Goal: Task Accomplishment & Management: Manage account settings

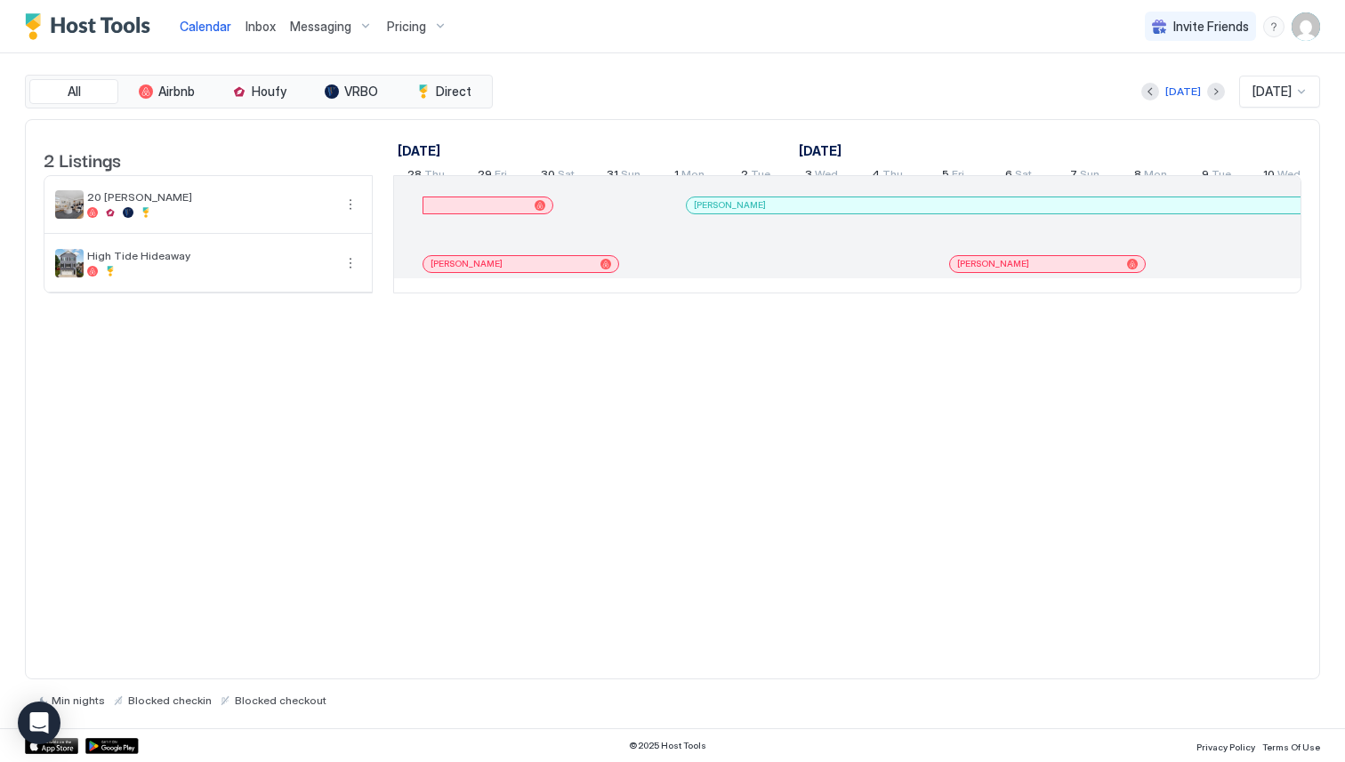
scroll to position [0, 1727]
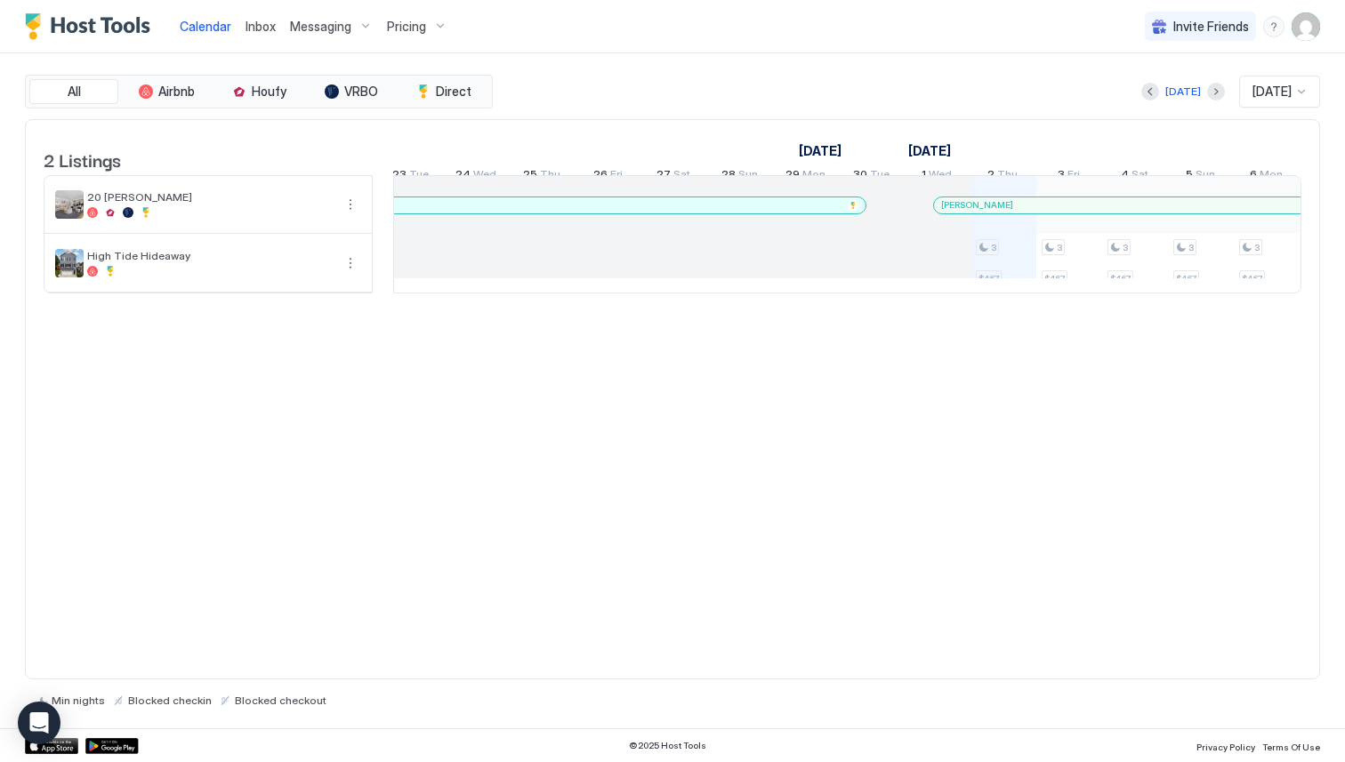
click at [959, 213] on div at bounding box center [959, 205] width 14 height 14
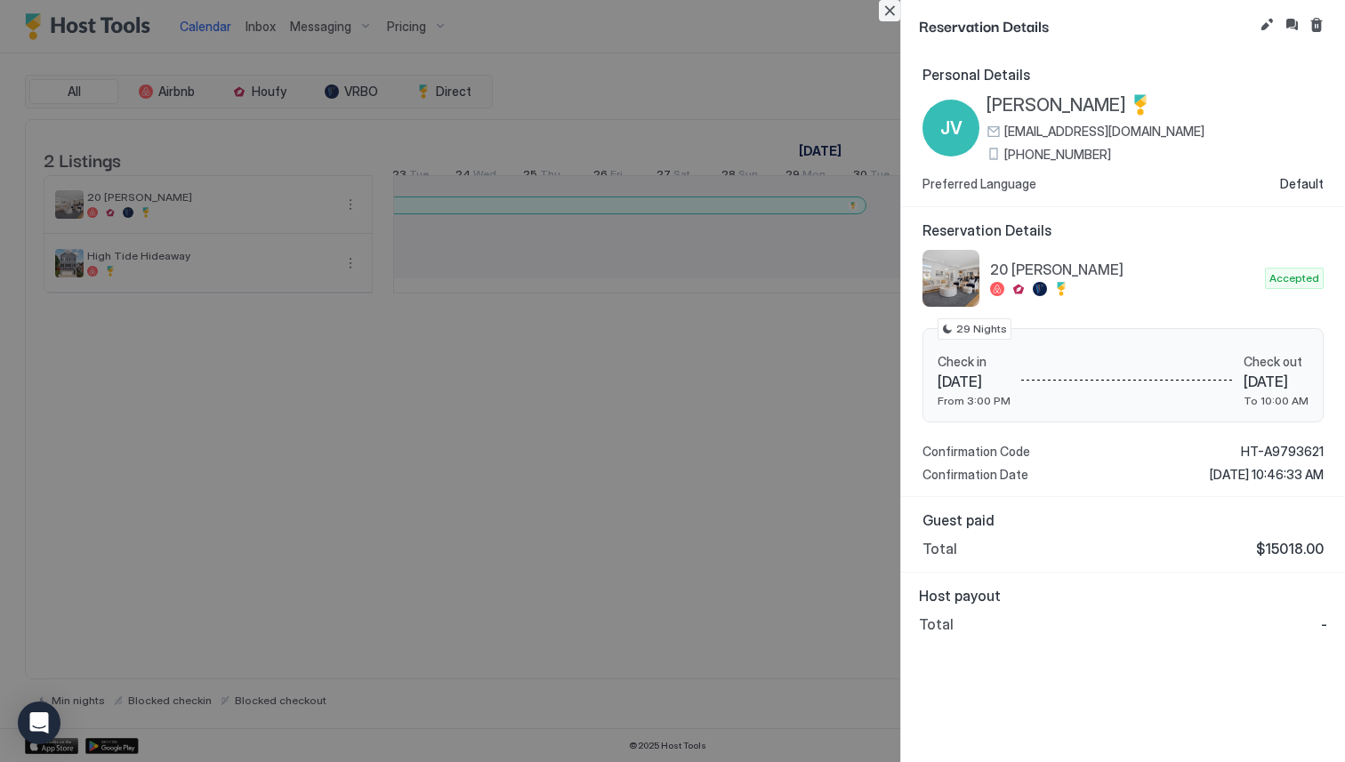
click at [894, 17] on button "Close" at bounding box center [889, 10] width 21 height 21
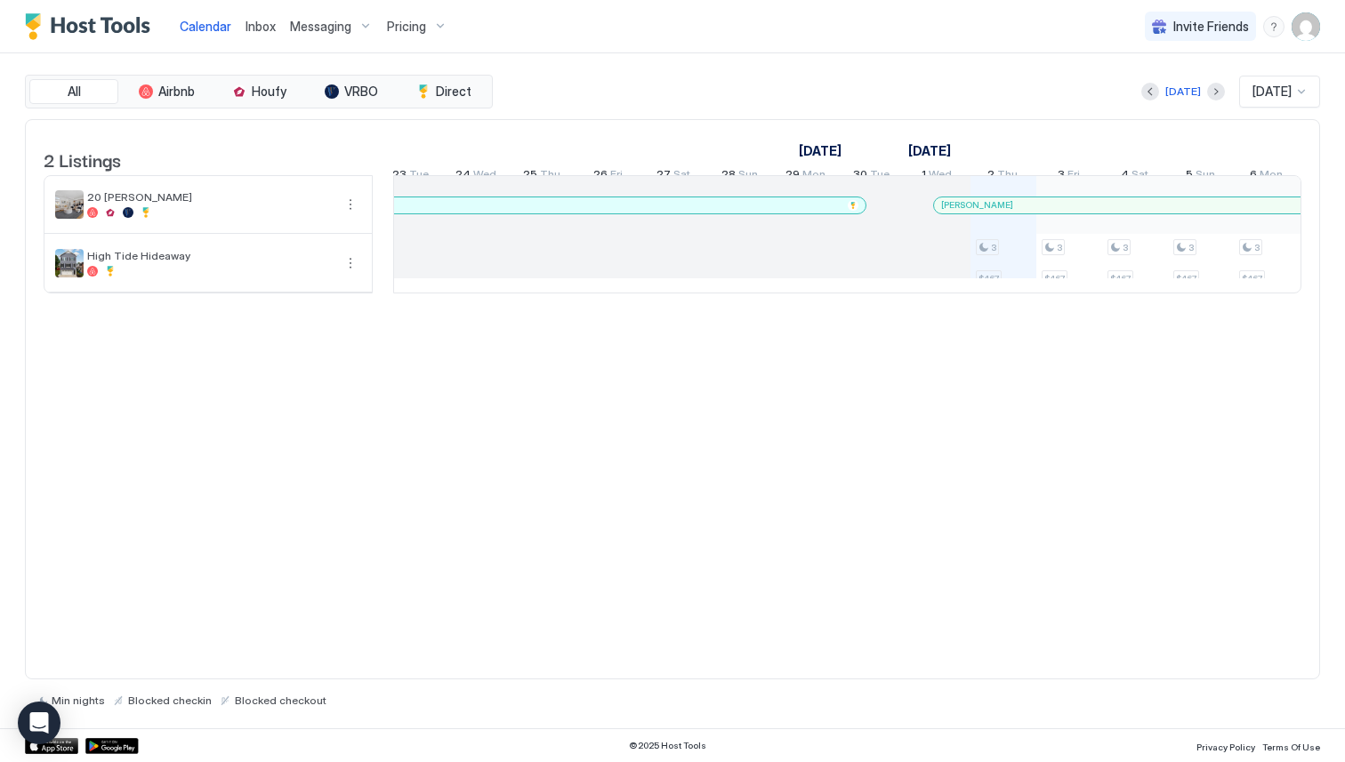
click at [824, 96] on div "[DATE] [DATE]" at bounding box center [907, 92] width 823 height 32
click at [1313, 26] on img "User profile" at bounding box center [1305, 26] width 28 height 28
click at [1166, 109] on div "Settings" at bounding box center [1206, 99] width 226 height 31
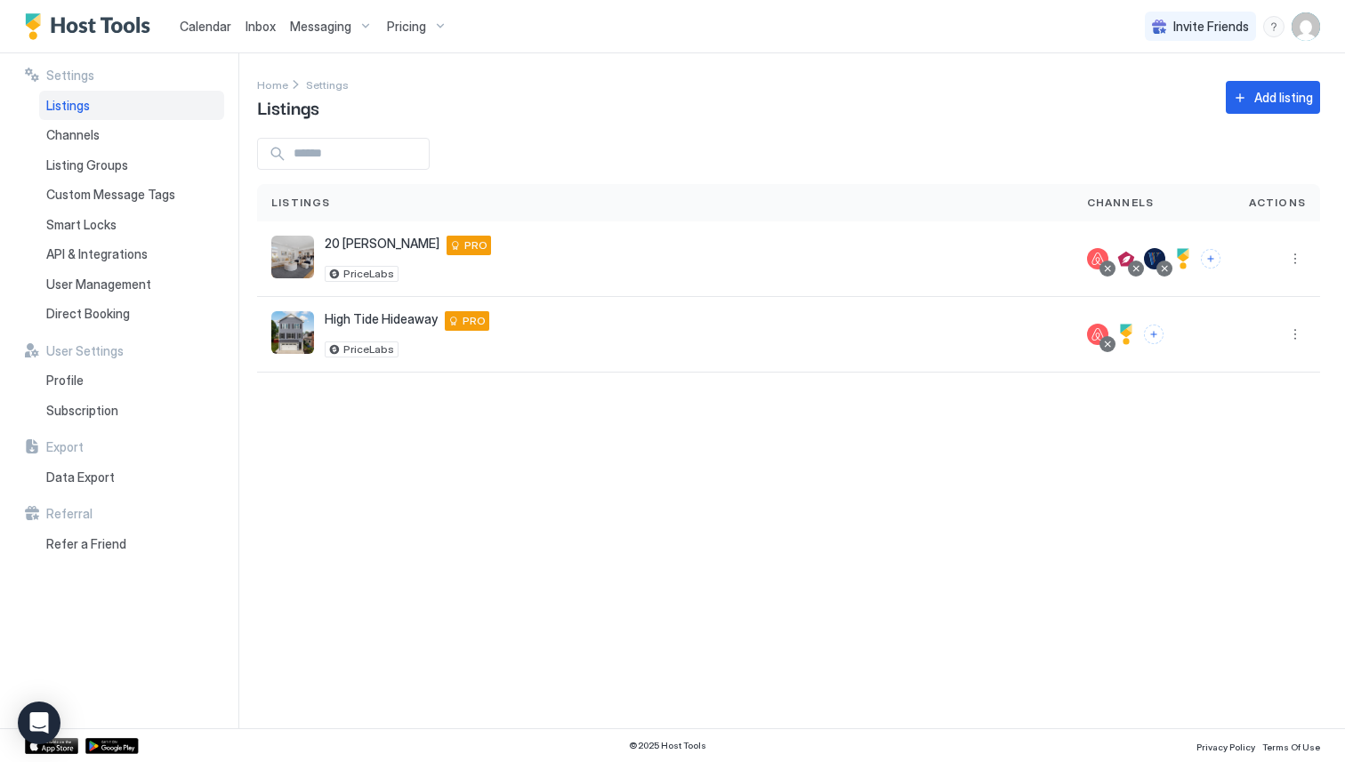
click at [733, 113] on div "Home Settings Listings Add listing" at bounding box center [788, 97] width 1063 height 45
click at [129, 250] on span "API & Integrations" at bounding box center [96, 254] width 101 height 16
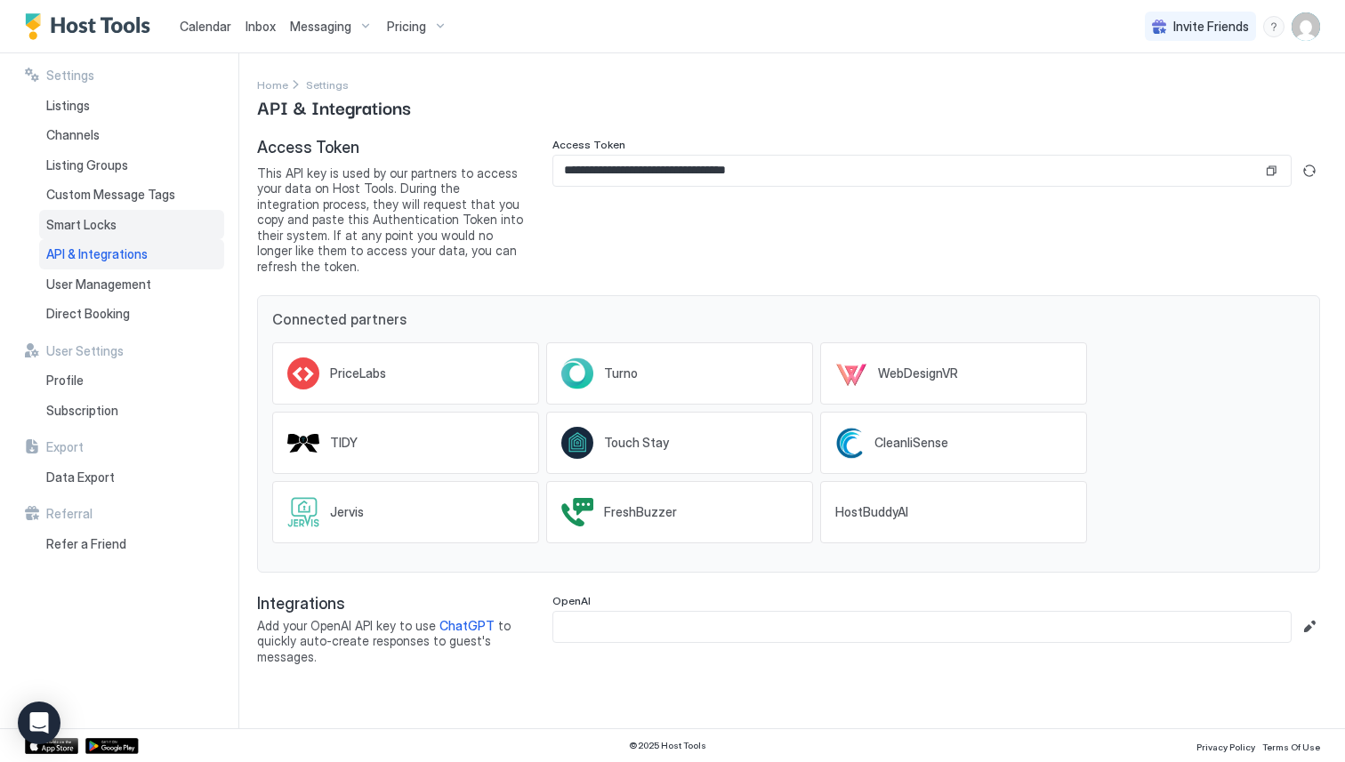
click at [119, 233] on div "Smart Locks" at bounding box center [131, 225] width 185 height 30
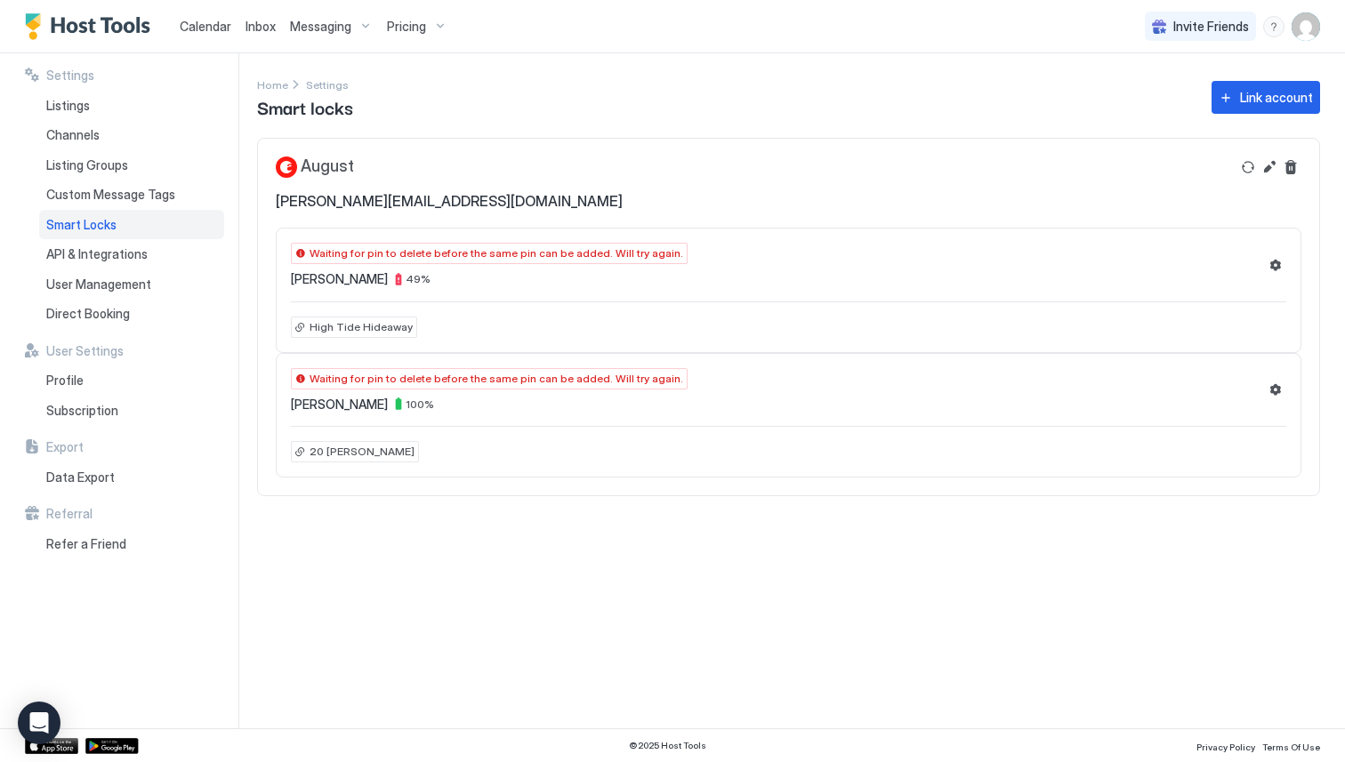
click at [486, 382] on span "Waiting for pin to delete before the same pin can be added. Will try again." at bounding box center [495, 379] width 373 height 16
click at [707, 581] on div "Settings Home Settings Smart locks Link account August [PERSON_NAME][EMAIL_ADDR…" at bounding box center [801, 390] width 1088 height 675
click at [1274, 388] on button "Settings" at bounding box center [1275, 389] width 21 height 21
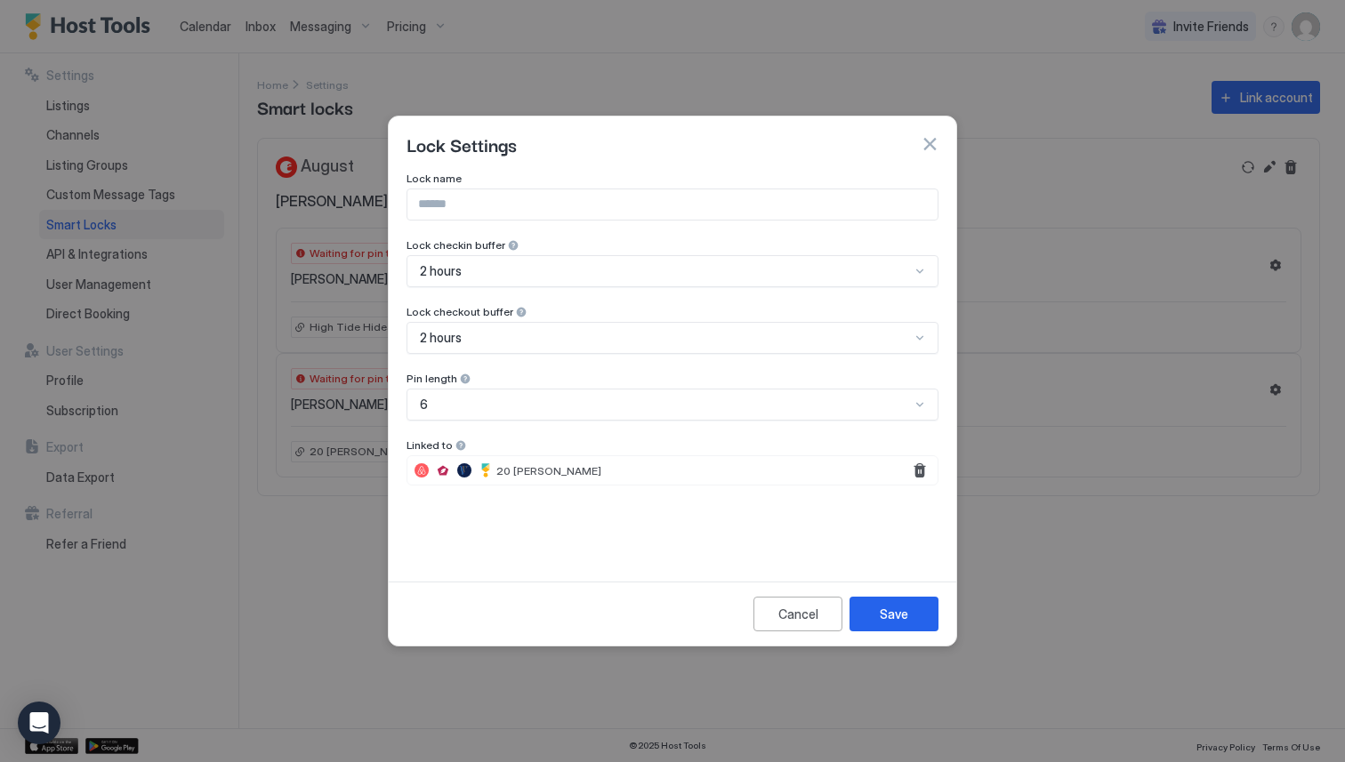
click at [1105, 557] on div at bounding box center [672, 381] width 1345 height 762
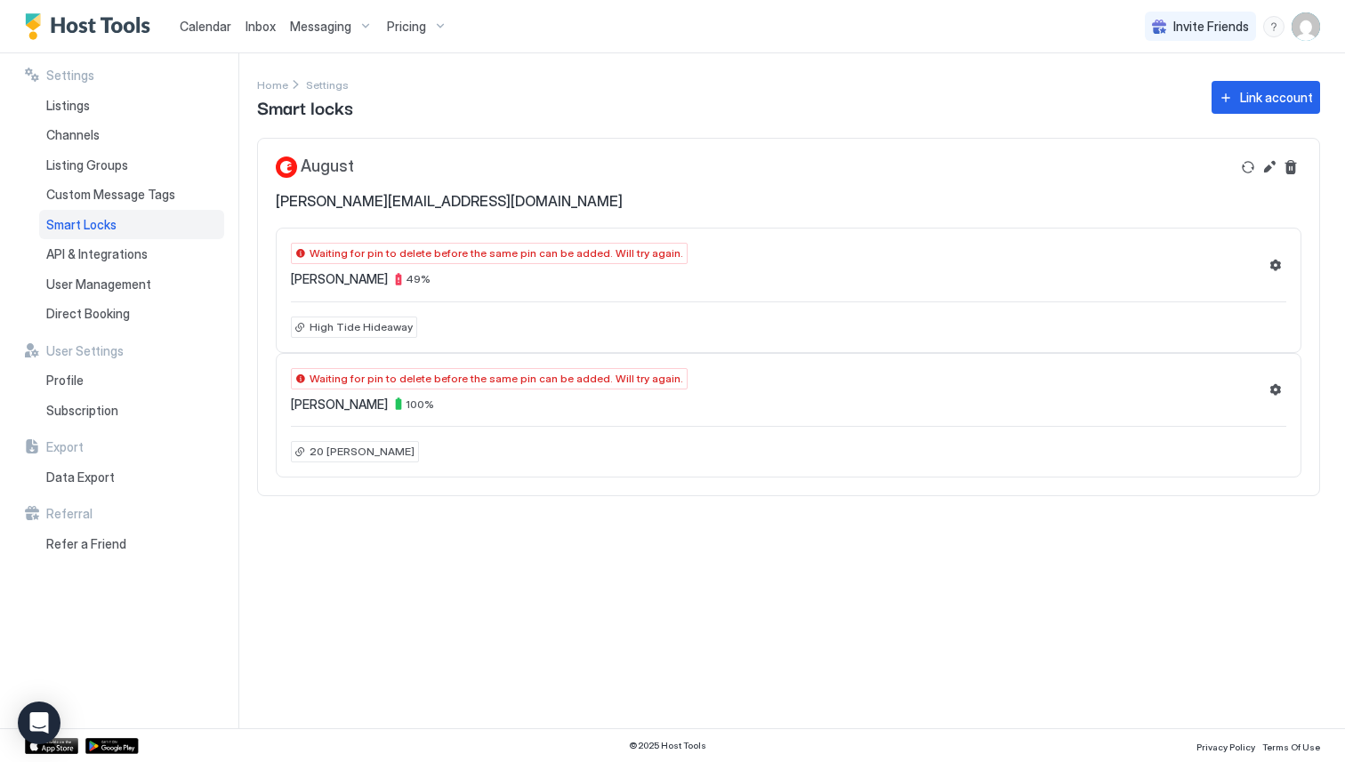
click at [1244, 170] on button "Refresh" at bounding box center [1247, 167] width 21 height 21
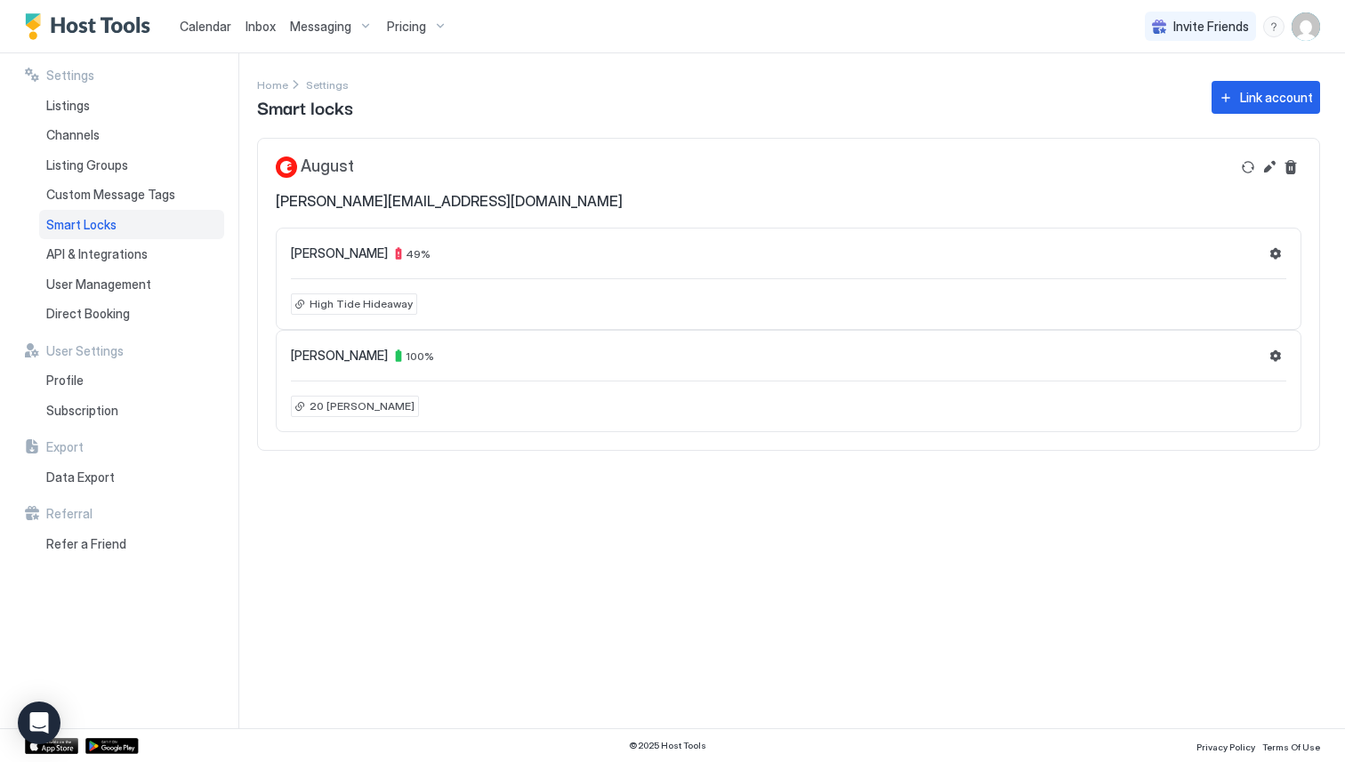
click at [501, 490] on div "Settings Home Settings Smart locks Link account [PERSON_NAME] [PERSON_NAME][EMA…" at bounding box center [801, 390] width 1088 height 675
